Goal: Information Seeking & Learning: Learn about a topic

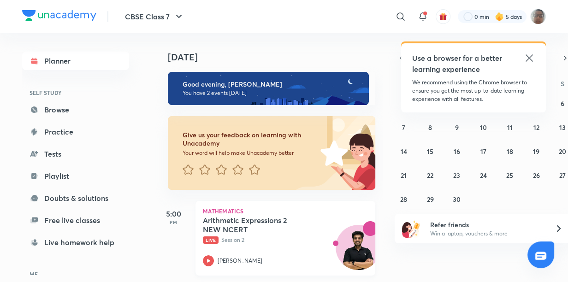
click at [336, 234] on img at bounding box center [358, 252] width 44 height 44
drag, startPoint x: 332, startPoint y: 234, endPoint x: 309, endPoint y: 236, distance: 22.6
click at [327, 235] on div "Mathematics Arithmetic Expressions 2 NEW NCERT Live Session 2 [PERSON_NAME]" at bounding box center [285, 238] width 180 height 75
click at [305, 235] on div "Arithmetic Expressions 2 NEW NCERT Live Session 2" at bounding box center [275, 230] width 145 height 29
